Goal: Navigation & Orientation: Find specific page/section

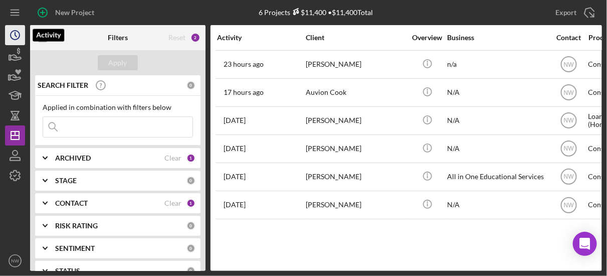
click at [16, 33] on icon "Icon/History" at bounding box center [15, 35] width 25 height 25
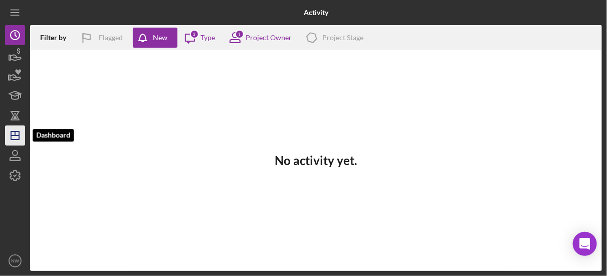
click at [18, 136] on icon "Icon/Dashboard" at bounding box center [15, 135] width 25 height 25
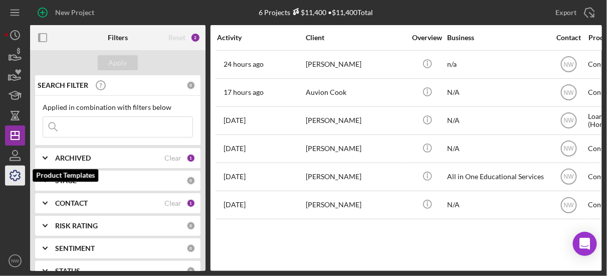
click at [18, 177] on icon "button" at bounding box center [15, 175] width 25 height 25
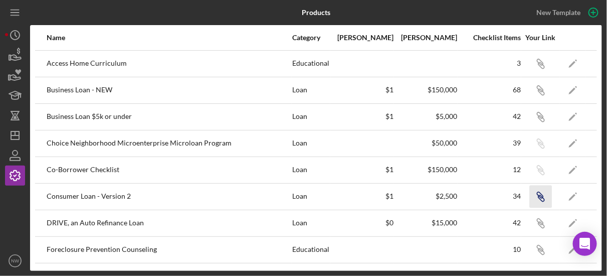
click at [538, 197] on icon "button" at bounding box center [541, 198] width 6 height 6
click at [529, 191] on icon "Icon/Link" at bounding box center [540, 196] width 23 height 23
